Goal: Use online tool/utility

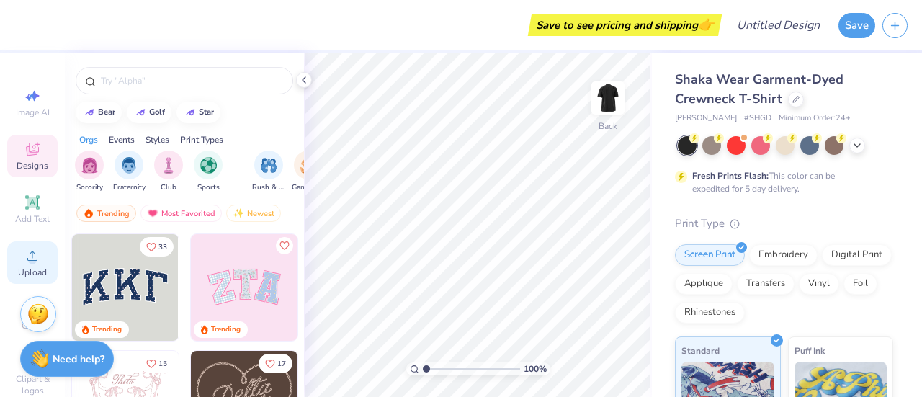
click at [30, 262] on circle at bounding box center [32, 261] width 8 height 8
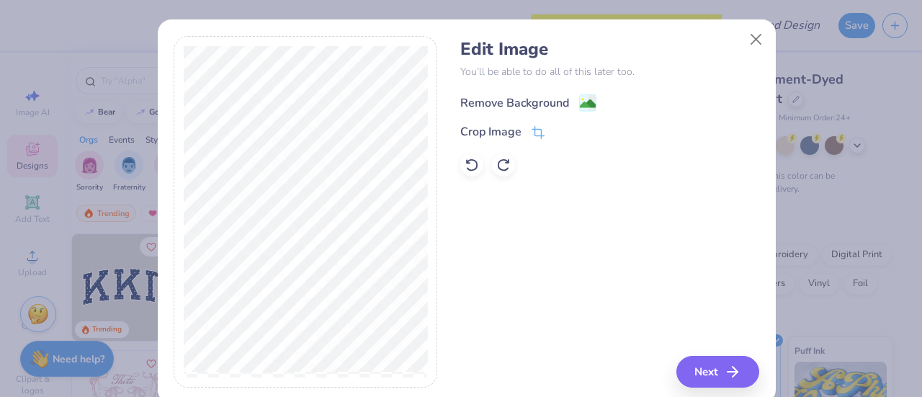
click at [509, 106] on div "Remove Background" at bounding box center [515, 102] width 109 height 17
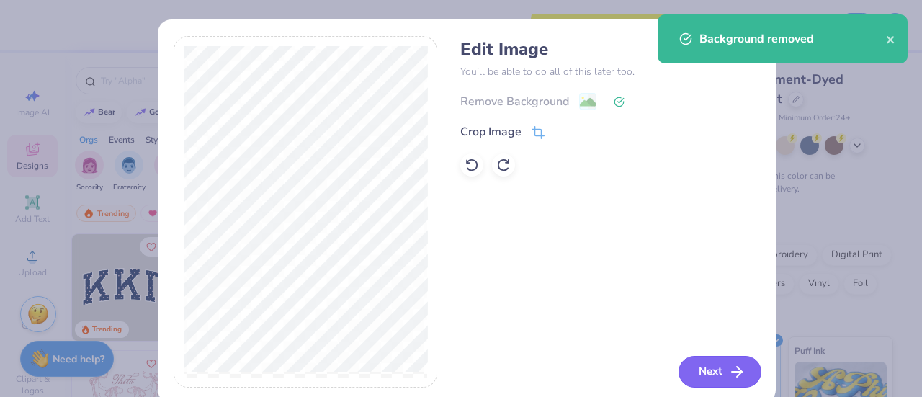
click at [690, 365] on button "Next" at bounding box center [720, 372] width 83 height 32
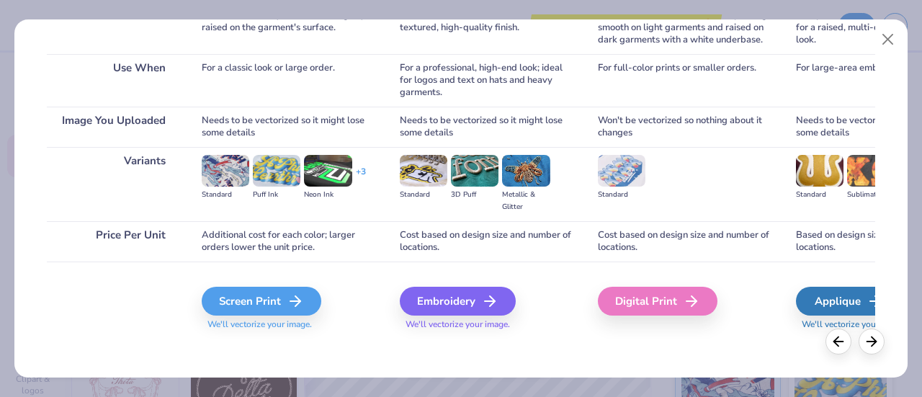
scroll to position [249, 0]
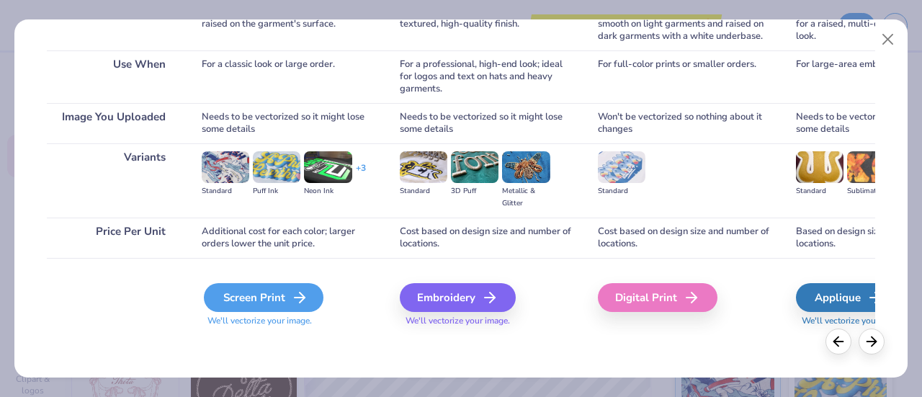
click at [270, 295] on div "Screen Print" at bounding box center [264, 297] width 120 height 29
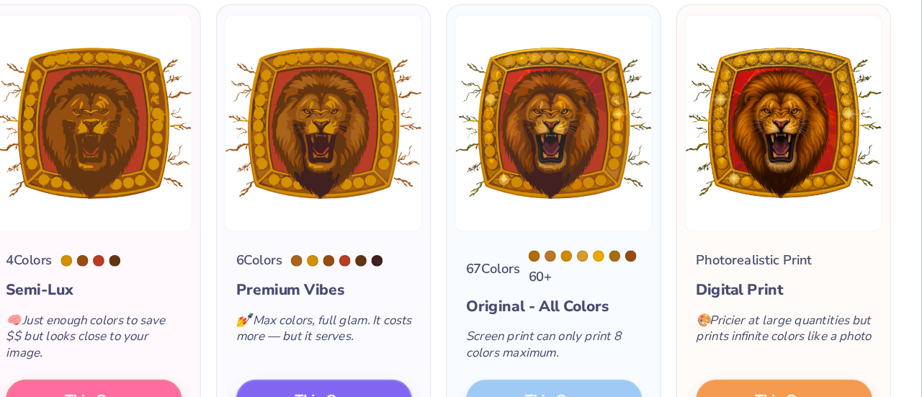
scroll to position [125, 0]
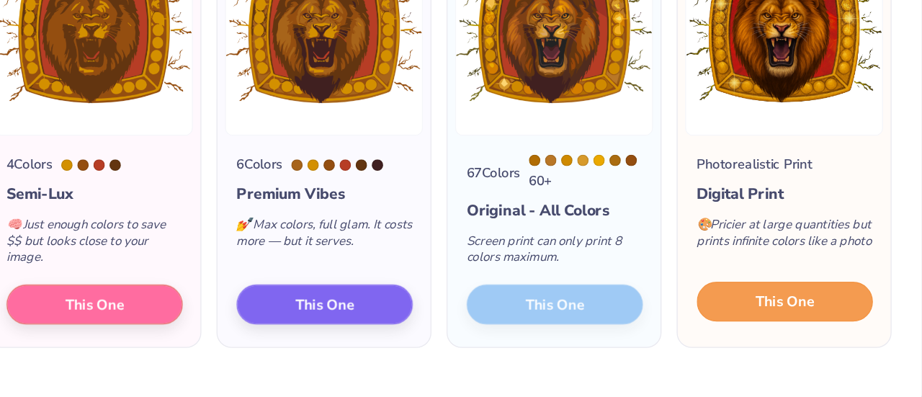
click at [795, 298] on span "This One" at bounding box center [817, 293] width 45 height 17
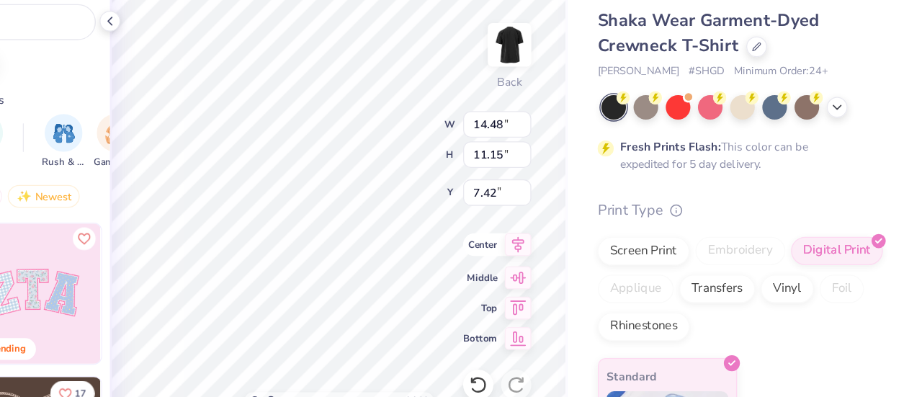
type input "4.40"
type input "13.27"
type input "10.22"
type input "4.26"
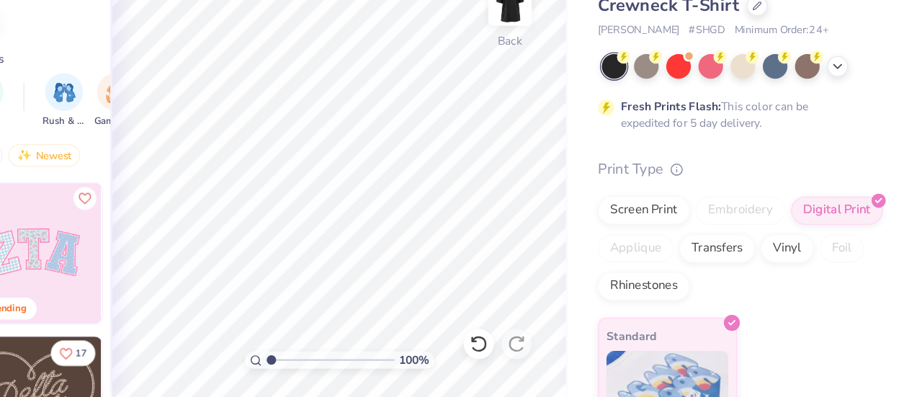
scroll to position [0, 0]
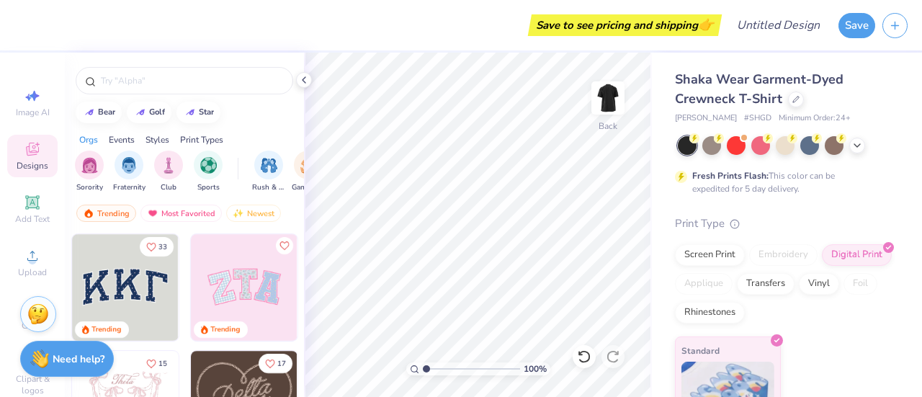
drag, startPoint x: 27, startPoint y: 211, endPoint x: 105, endPoint y: 229, distance: 80.6
click at [27, 210] on div "Add Text" at bounding box center [32, 209] width 50 height 43
